Goal: Task Accomplishment & Management: Manage account settings

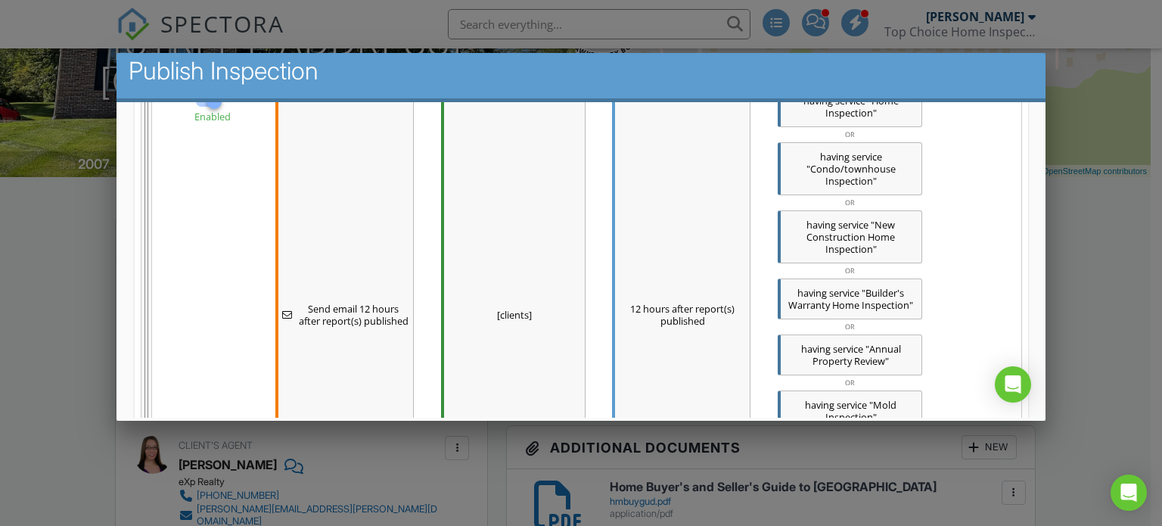
scroll to position [1383, 0]
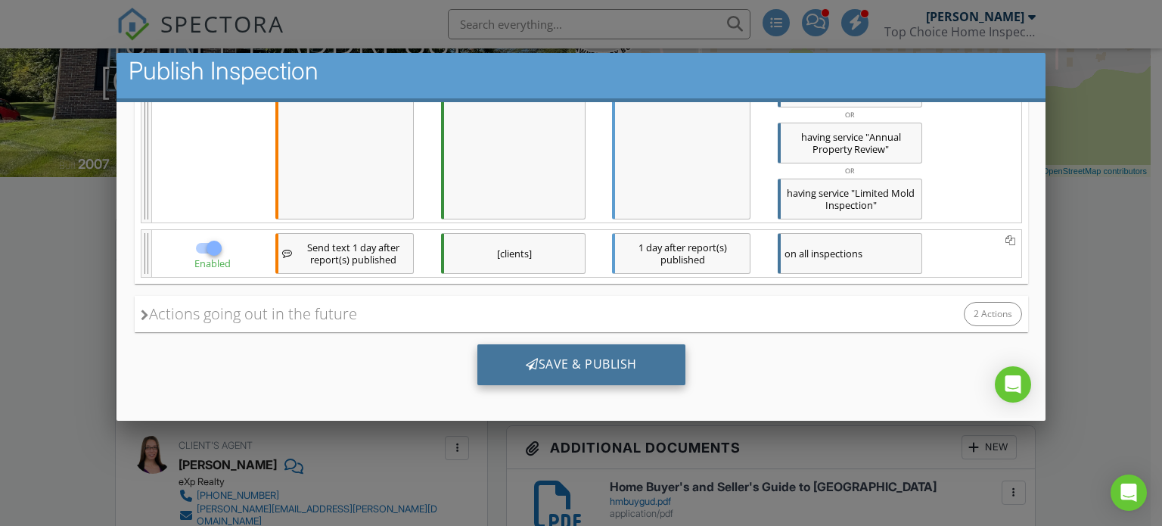
click at [551, 357] on div "Save & Publish" at bounding box center [581, 363] width 208 height 41
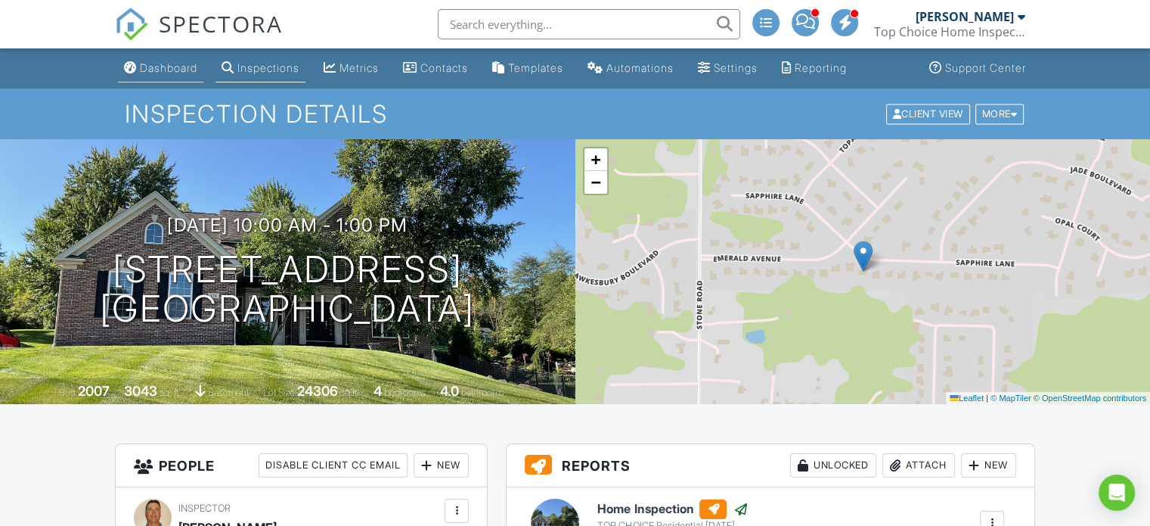
click at [165, 72] on div "Dashboard" at bounding box center [168, 67] width 57 height 13
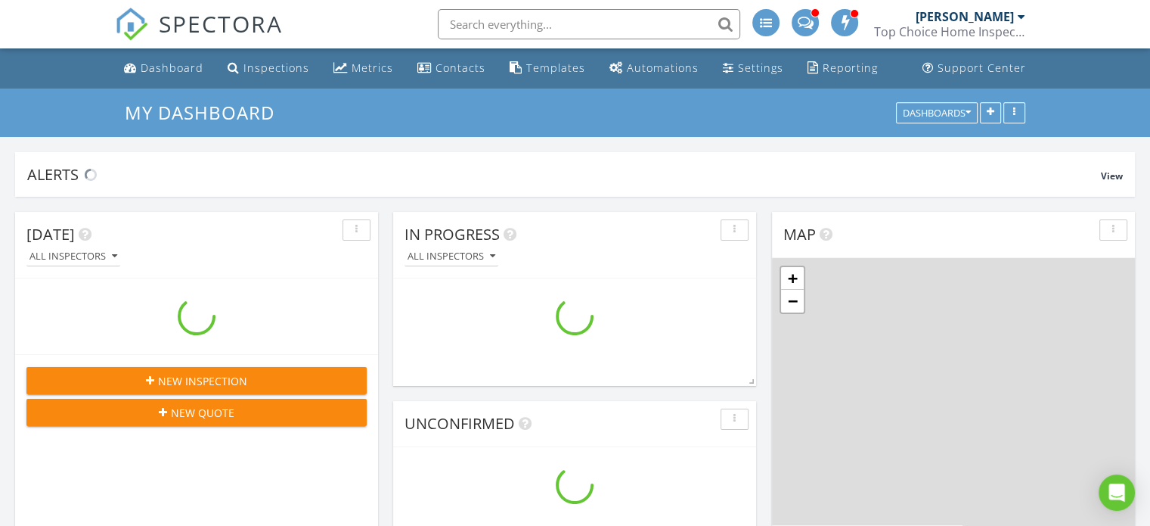
scroll to position [1476, 1174]
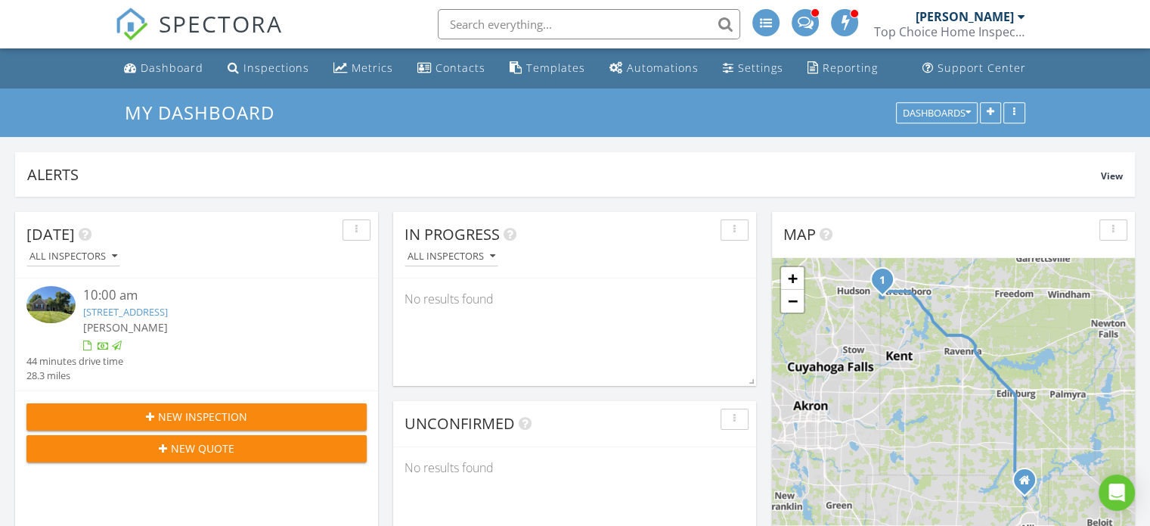
click at [810, 7] on link at bounding box center [805, 24] width 27 height 48
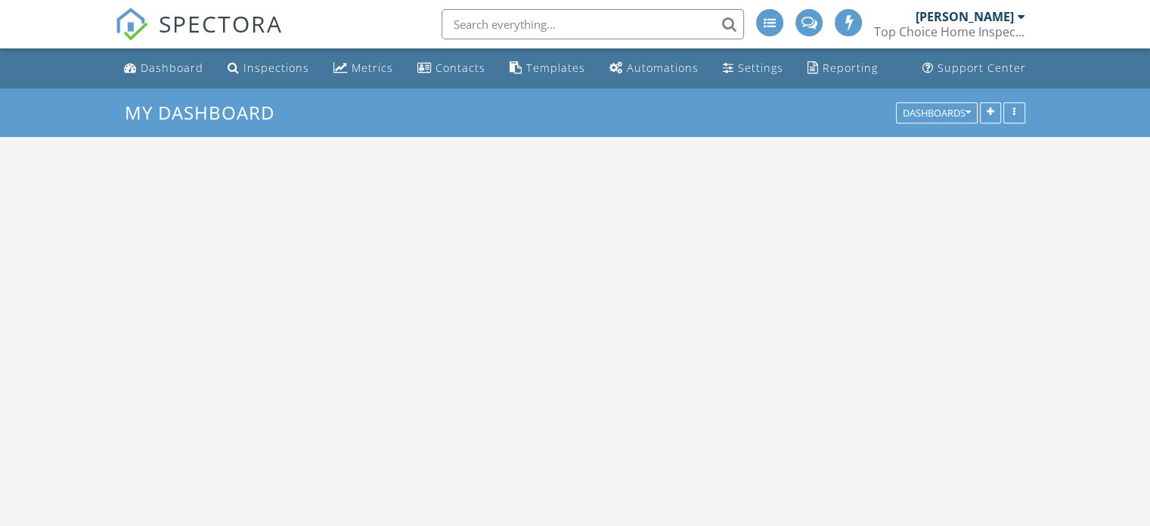
scroll to position [1476, 1174]
